Goal: Task Accomplishment & Management: Manage account settings

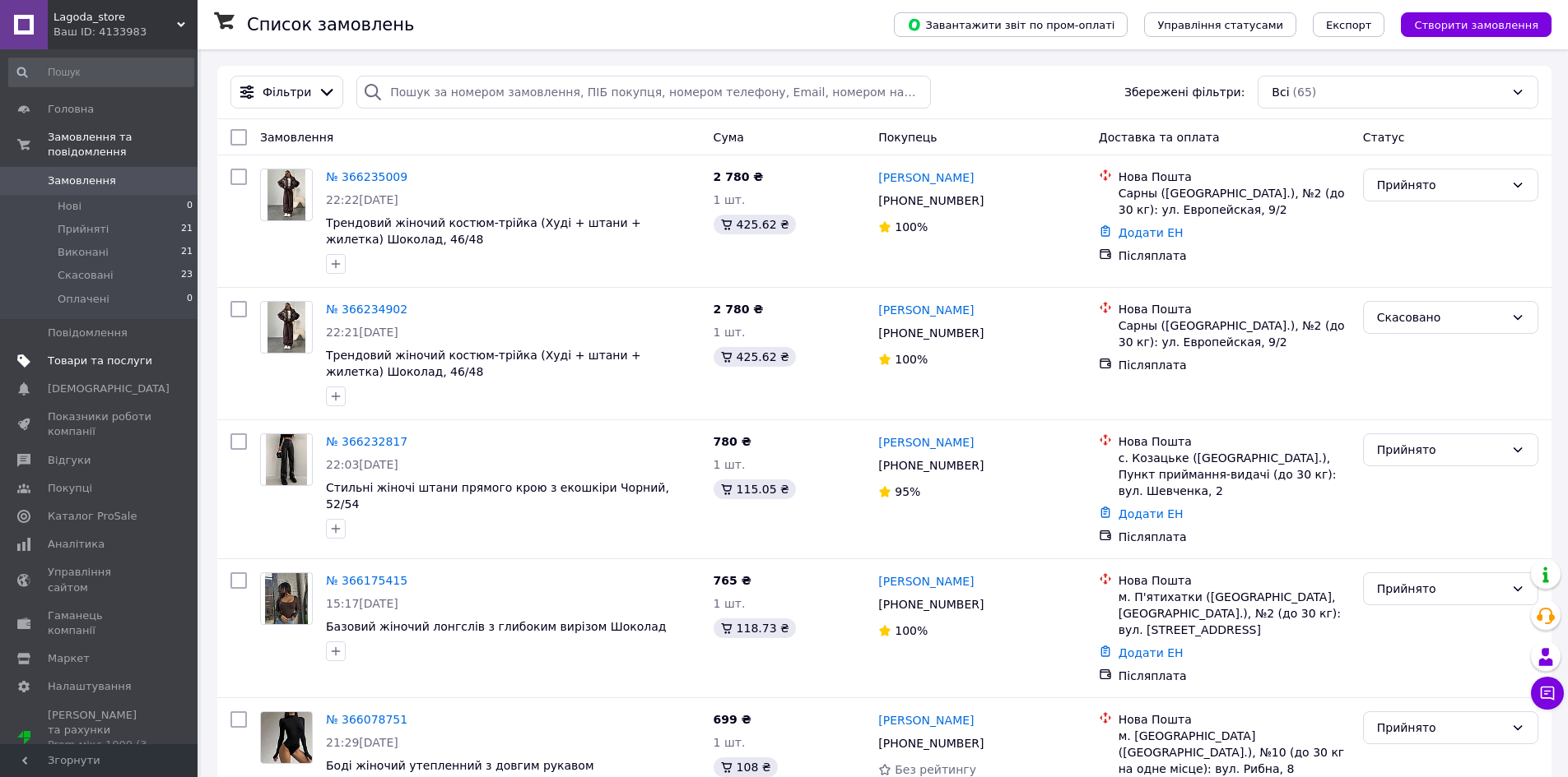
click at [104, 354] on span "Товари та послуги" at bounding box center [99, 362] width 104 height 15
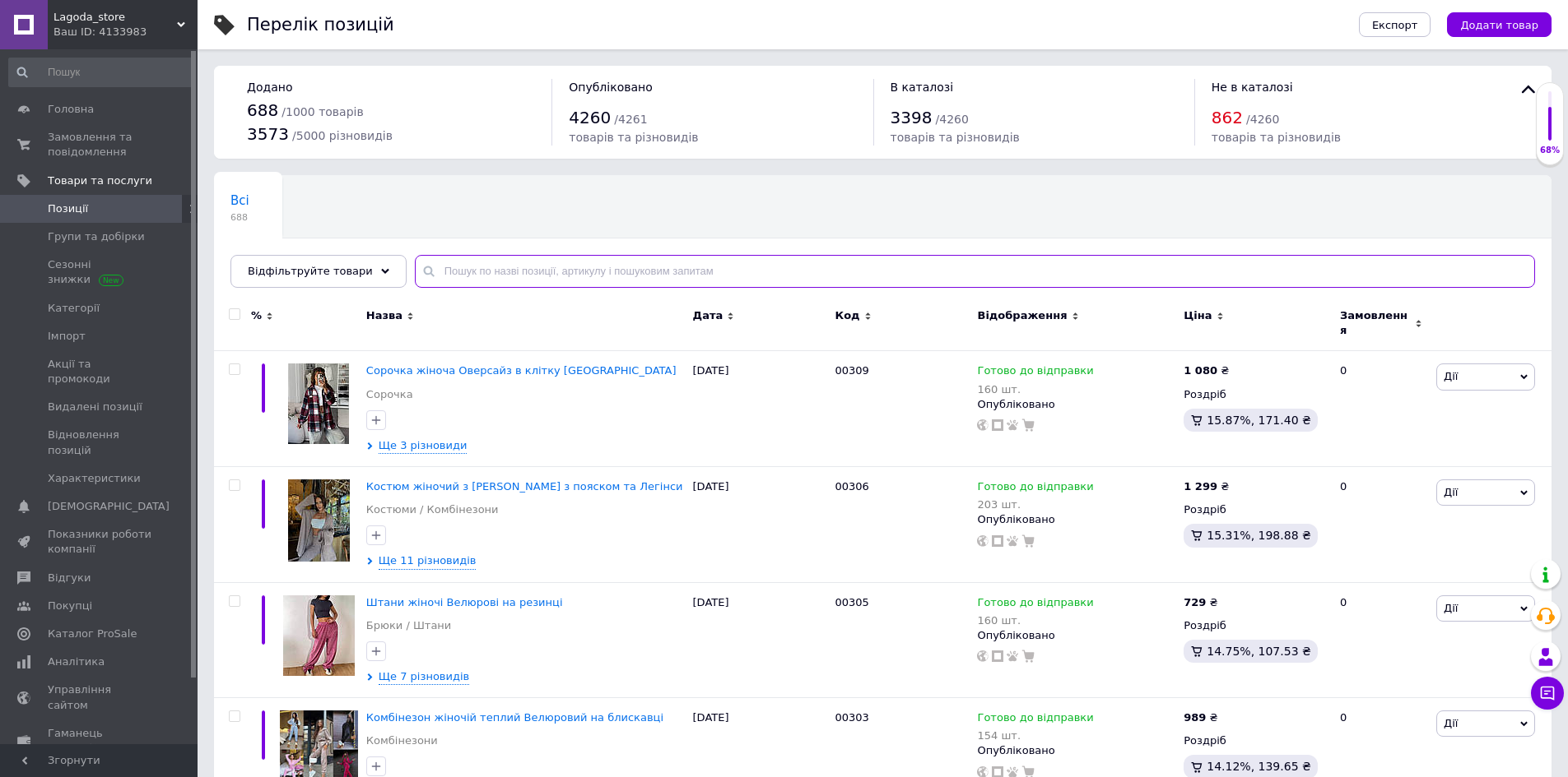
click at [472, 268] on input "text" at bounding box center [974, 271] width 1120 height 33
paste input "00281"
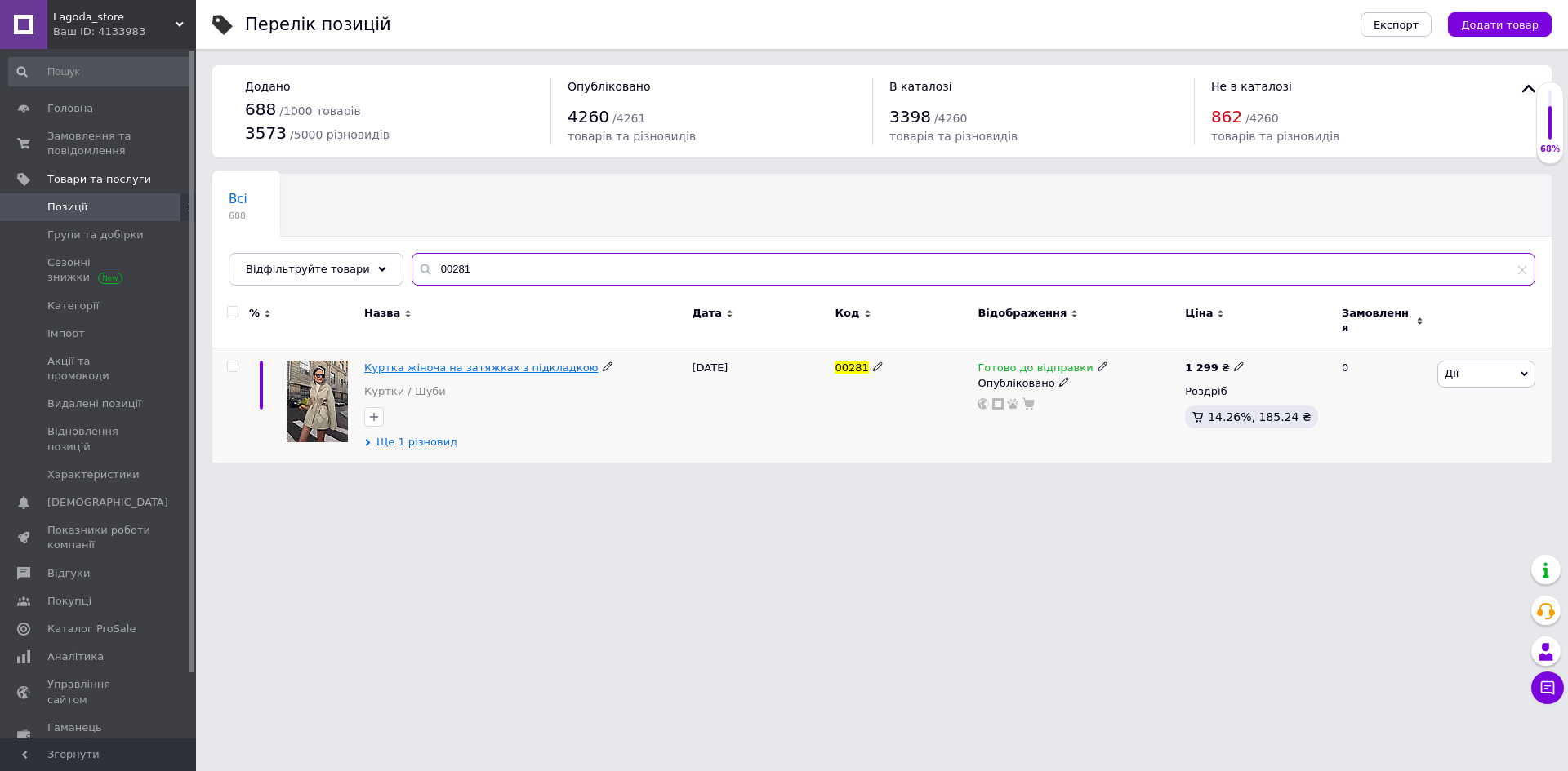
type input "00281"
click at [419, 362] on span "Куртка жіноча на затяжках з підкладкою" at bounding box center [481, 367] width 234 height 12
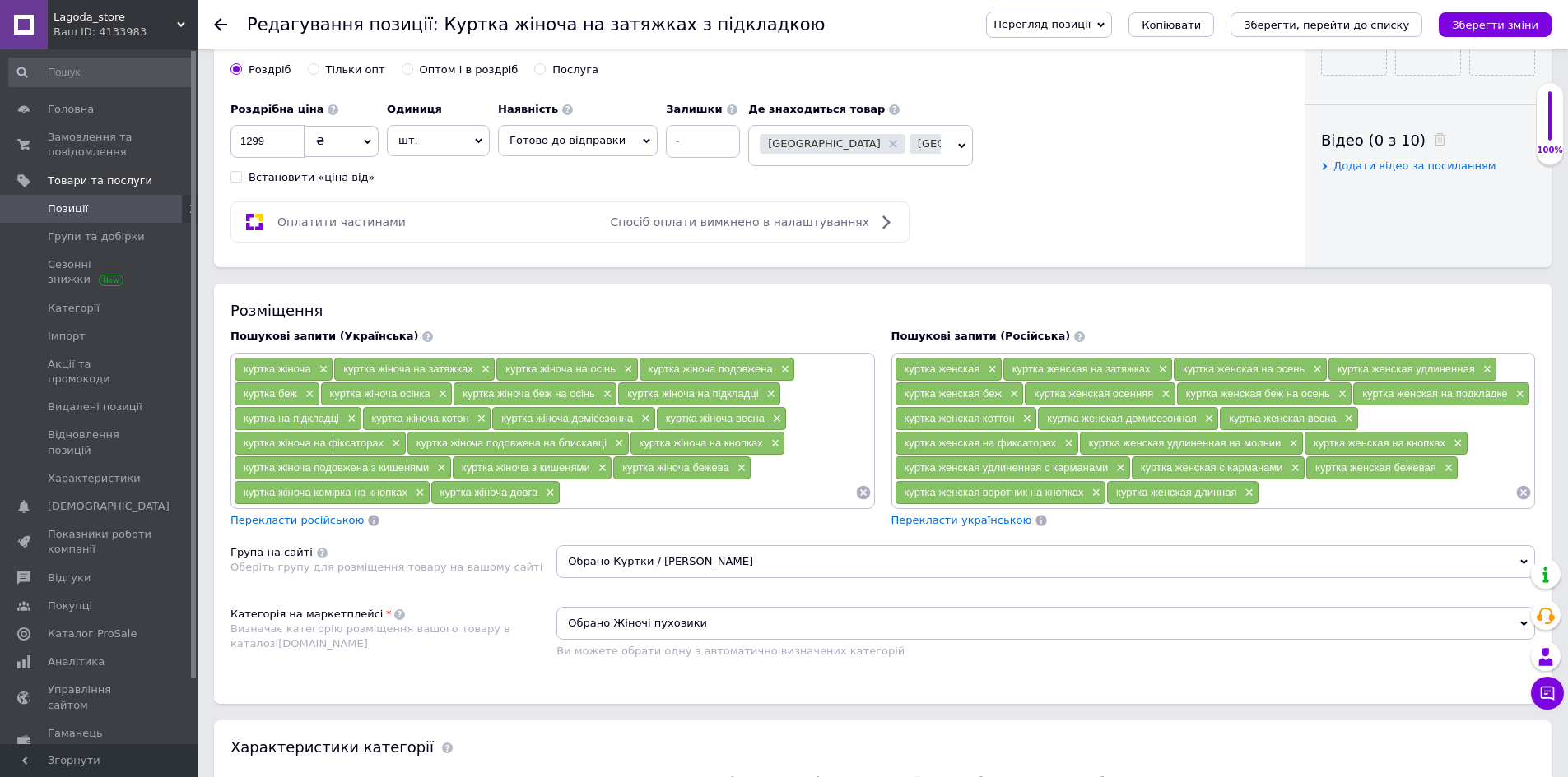
scroll to position [740, 0]
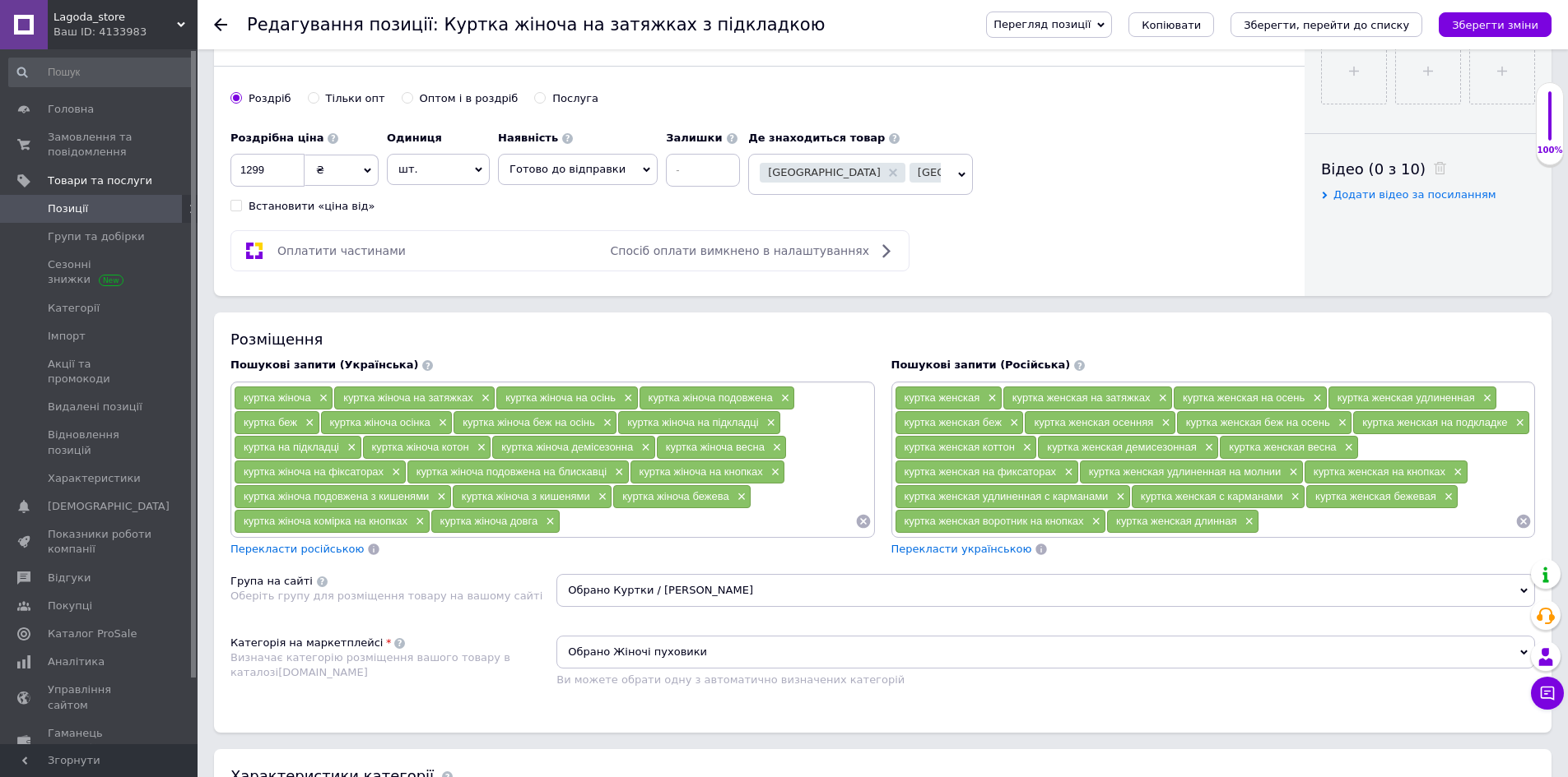
click at [586, 178] on span "Готово до відправки" at bounding box center [578, 169] width 160 height 31
click at [576, 233] on li "Немає в наявності" at bounding box center [578, 226] width 158 height 23
click at [661, 168] on input at bounding box center [689, 170] width 74 height 33
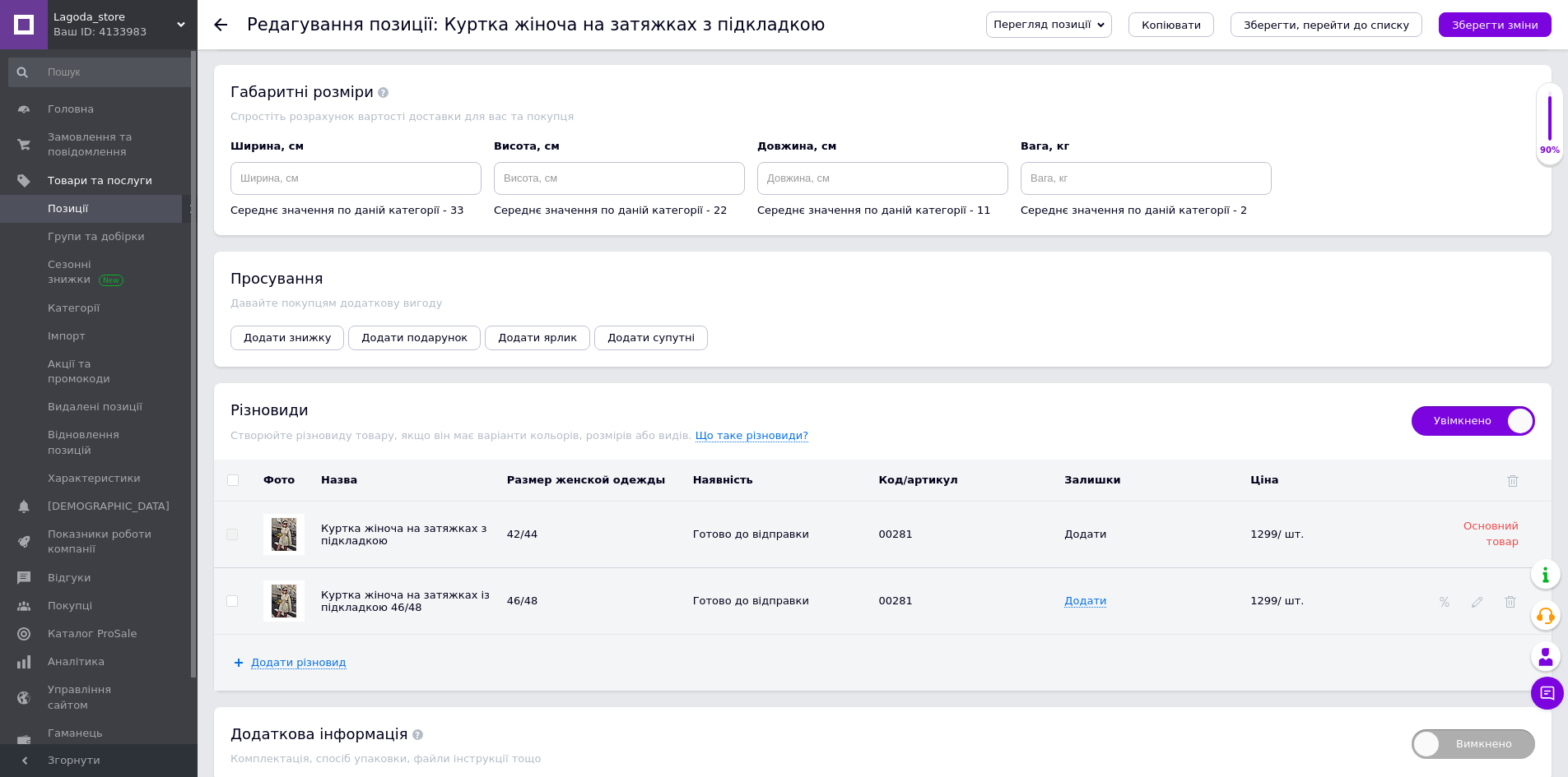
scroll to position [2121, 0]
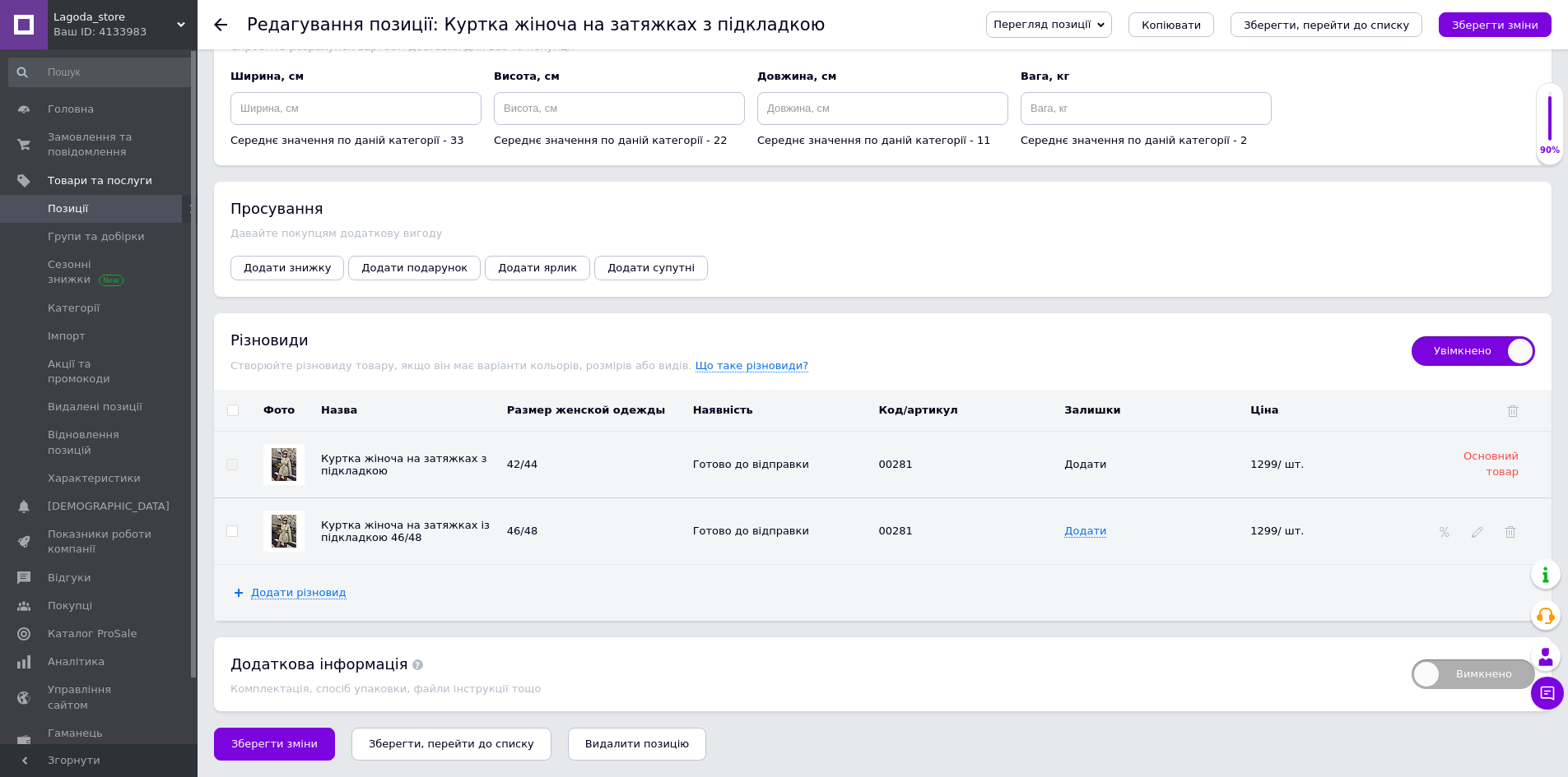
type input "0"
click at [234, 406] on input "checkbox" at bounding box center [232, 411] width 10 height 10
checkbox input "true"
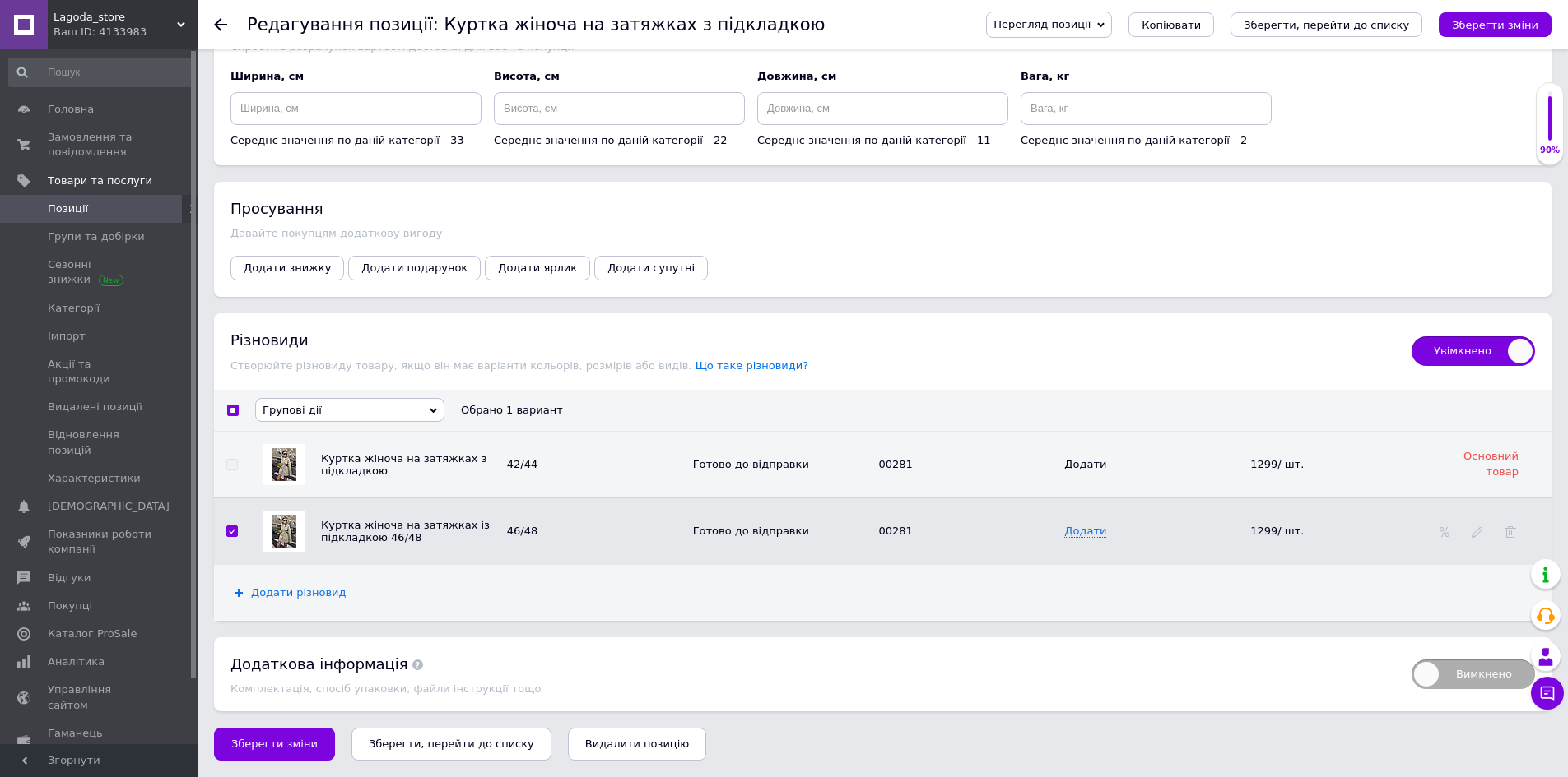
click at [284, 406] on span "Групові дії" at bounding box center [292, 410] width 60 height 12
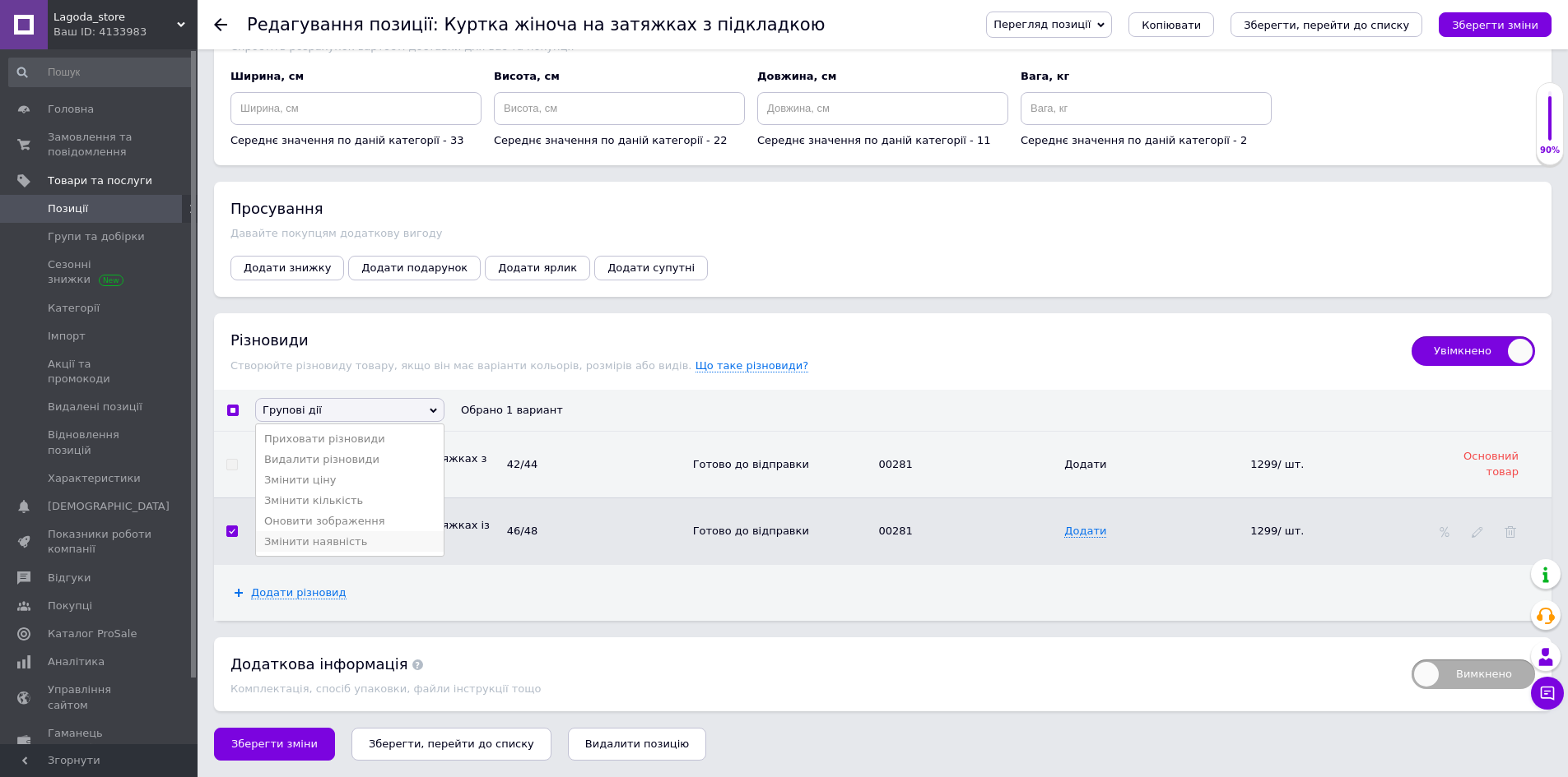
click at [322, 552] on li "Змінити наявність" at bounding box center [349, 542] width 187 height 21
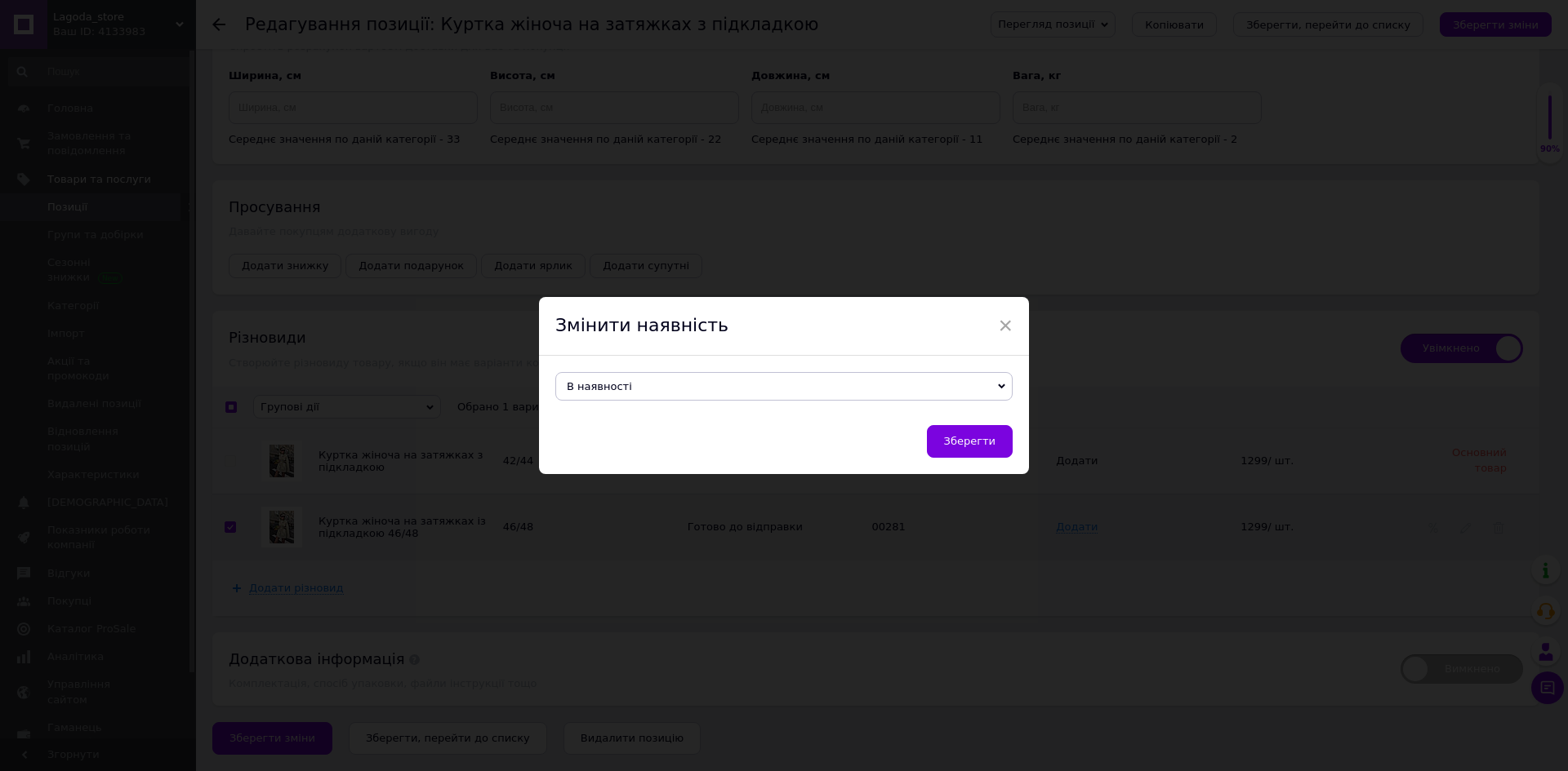
click at [598, 380] on span "В наявності" at bounding box center [599, 386] width 66 height 12
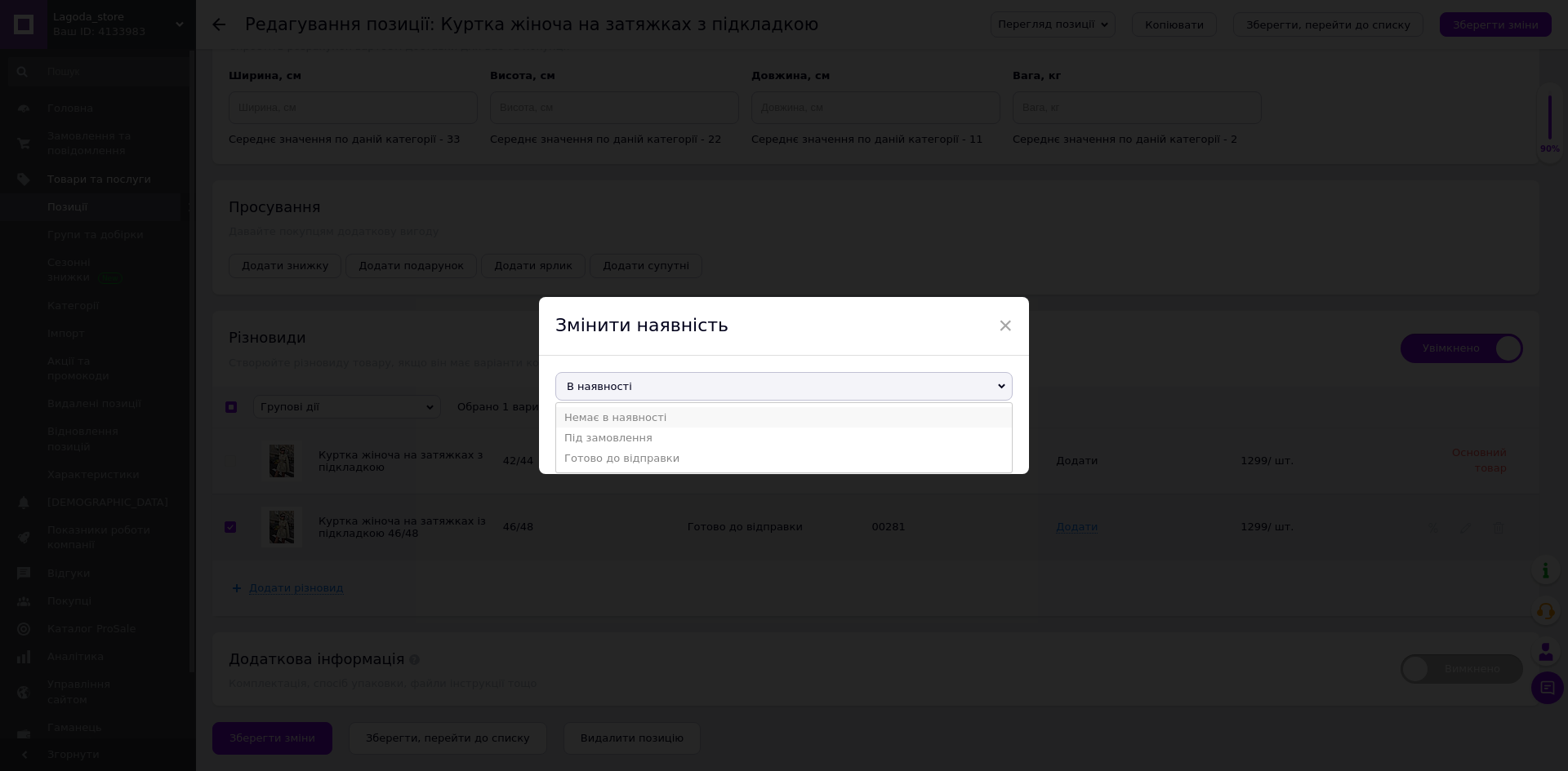
click at [626, 427] on li "Немає в наявності" at bounding box center [784, 418] width 456 height 21
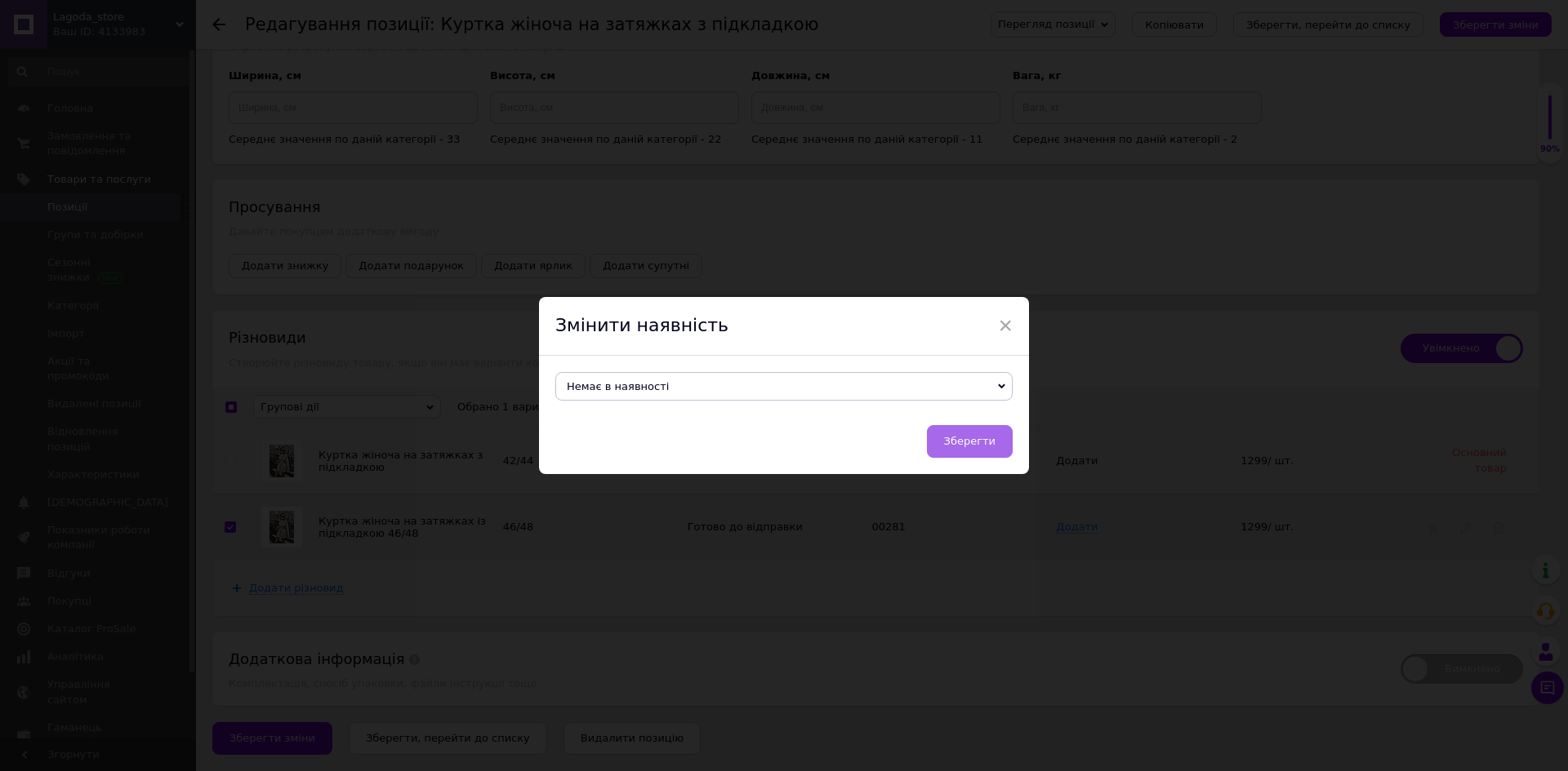
click at [1009, 454] on button "Зберегти" at bounding box center [970, 441] width 85 height 33
checkbox input "false"
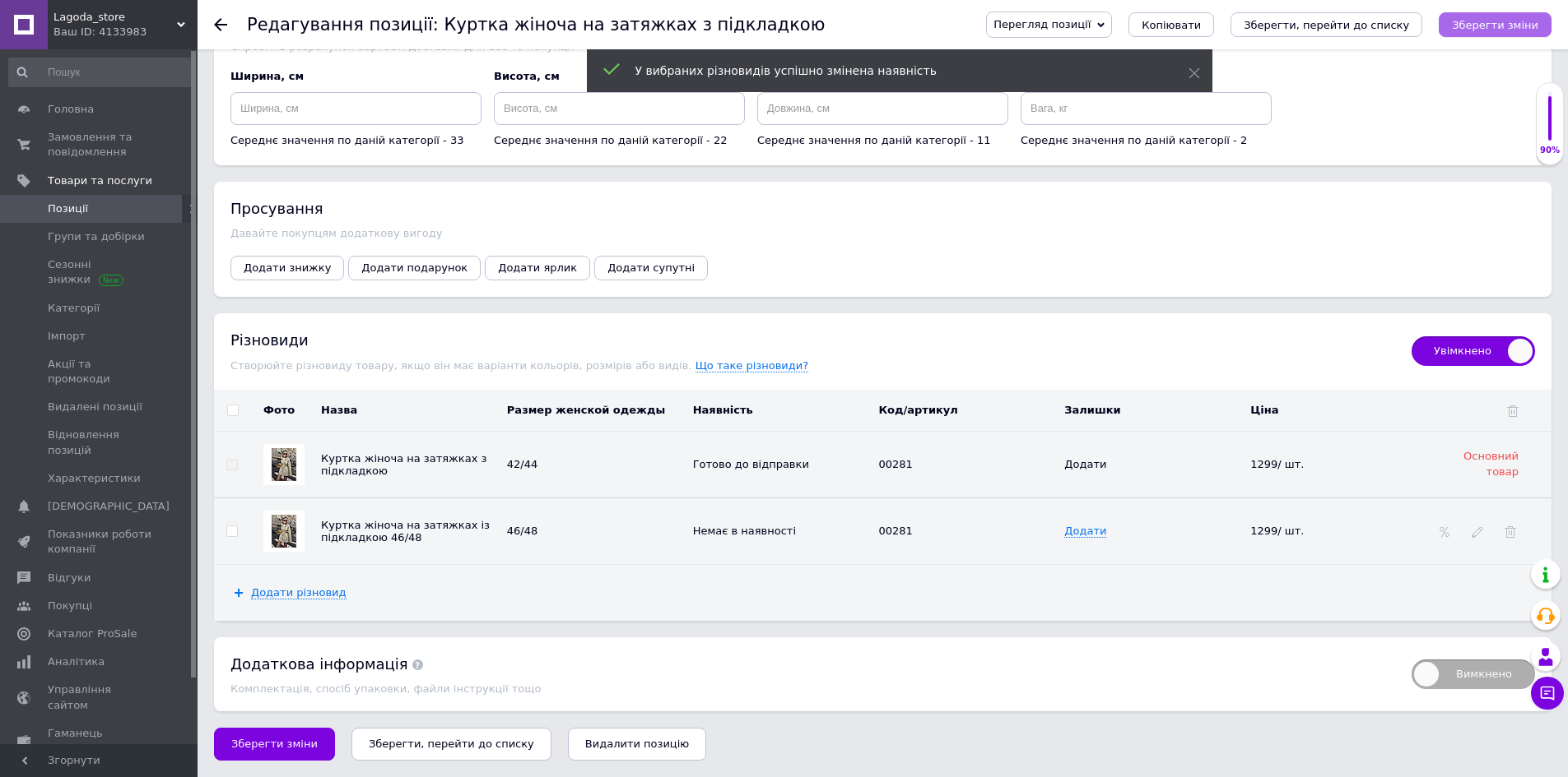
click at [1502, 30] on icon "Зберегти зміни" at bounding box center [1494, 25] width 86 height 12
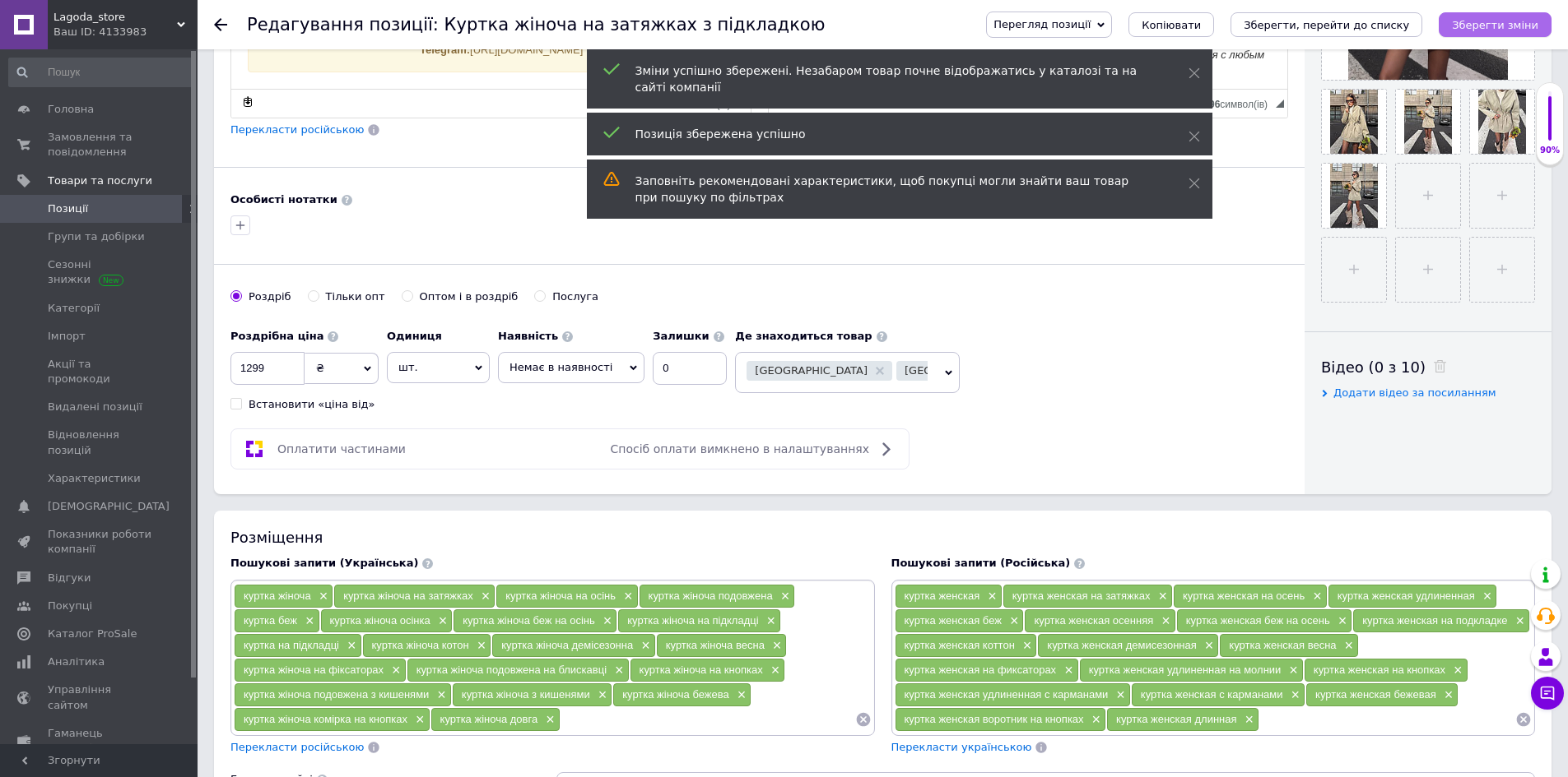
scroll to position [311, 0]
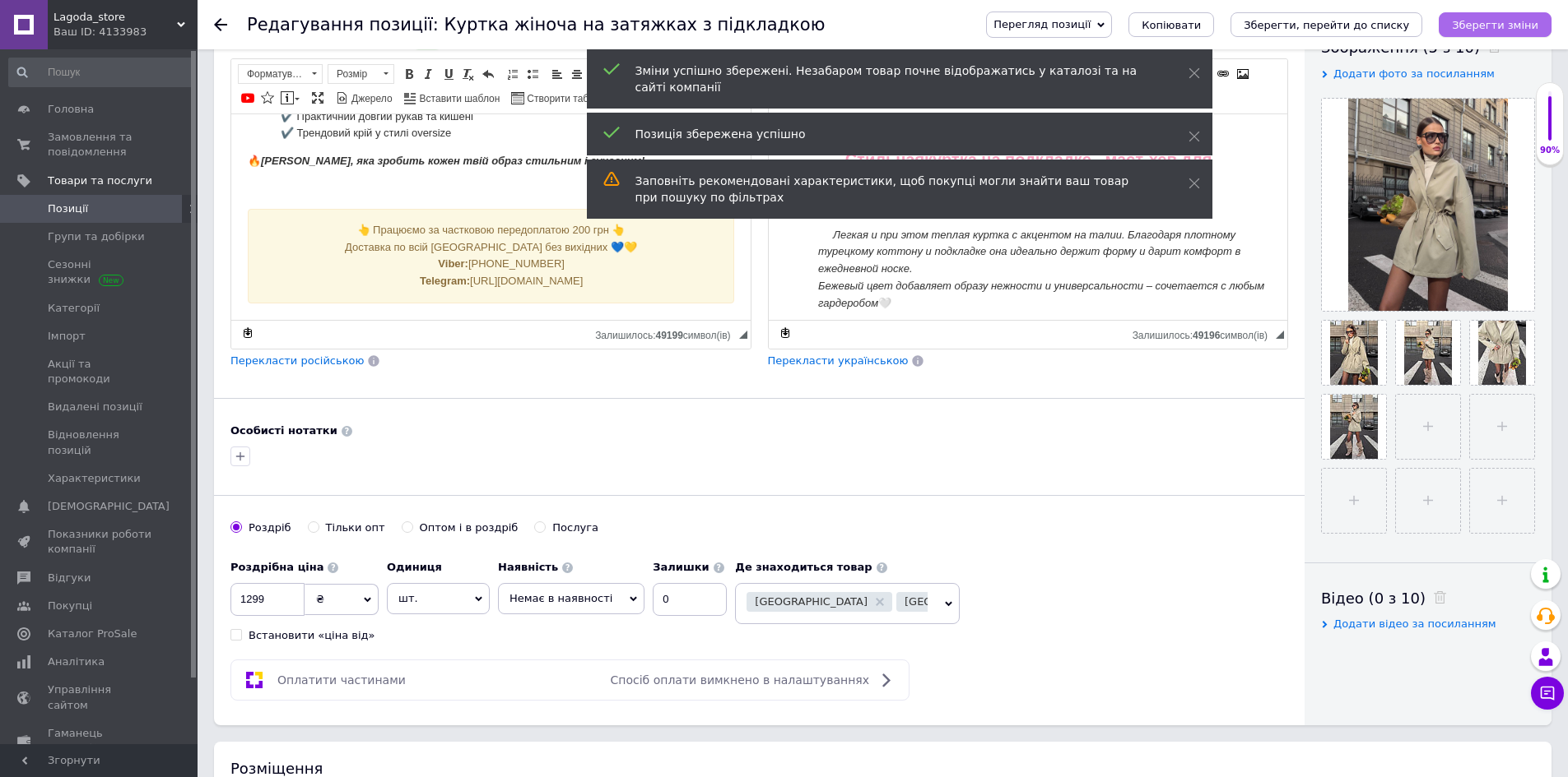
click at [1509, 24] on icon "Зберегти зміни" at bounding box center [1494, 25] width 86 height 12
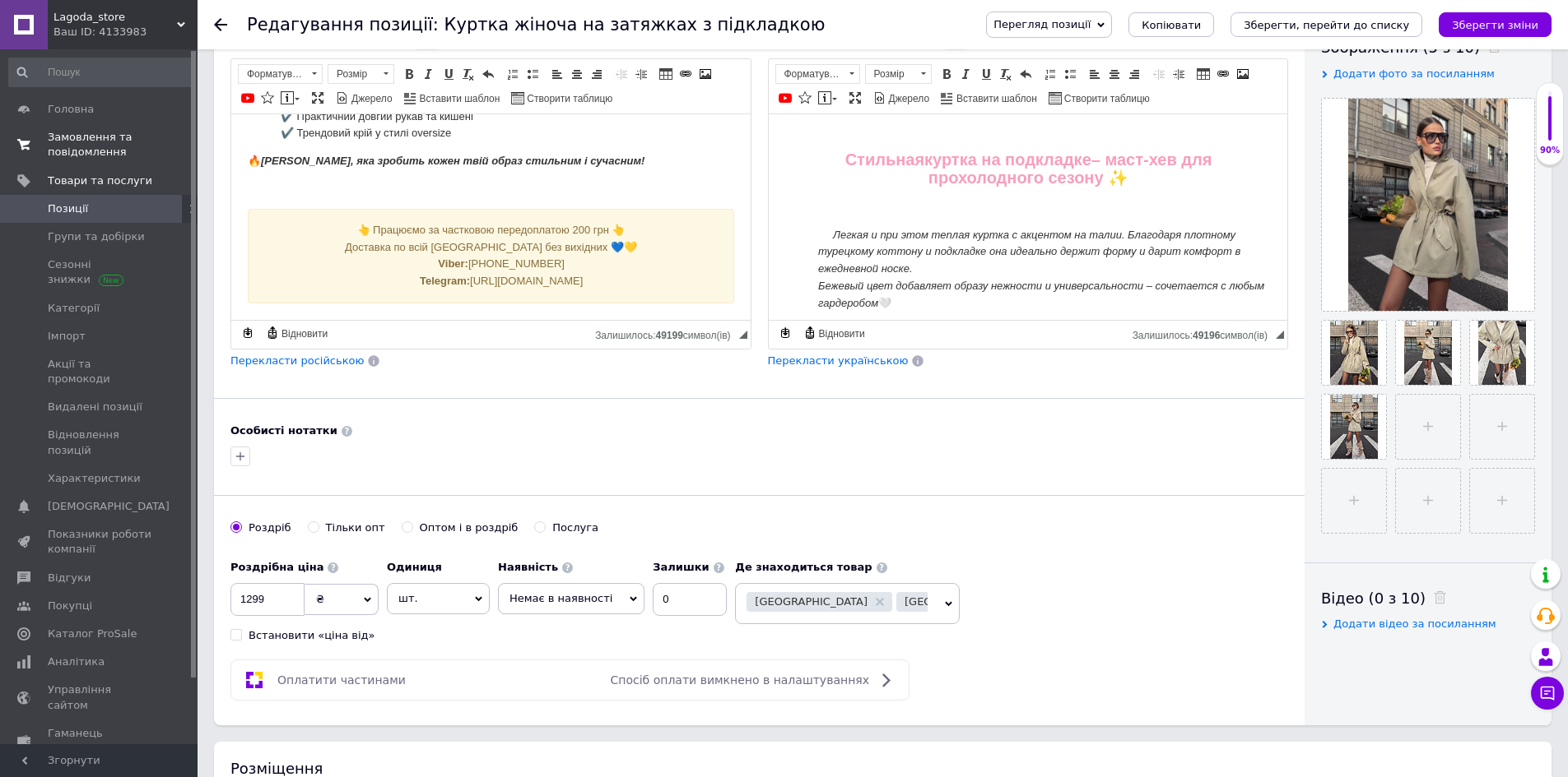
click at [80, 150] on span "Замовлення та повідомлення" at bounding box center [99, 144] width 104 height 29
